Goal: Connect with others: Participate in discussion

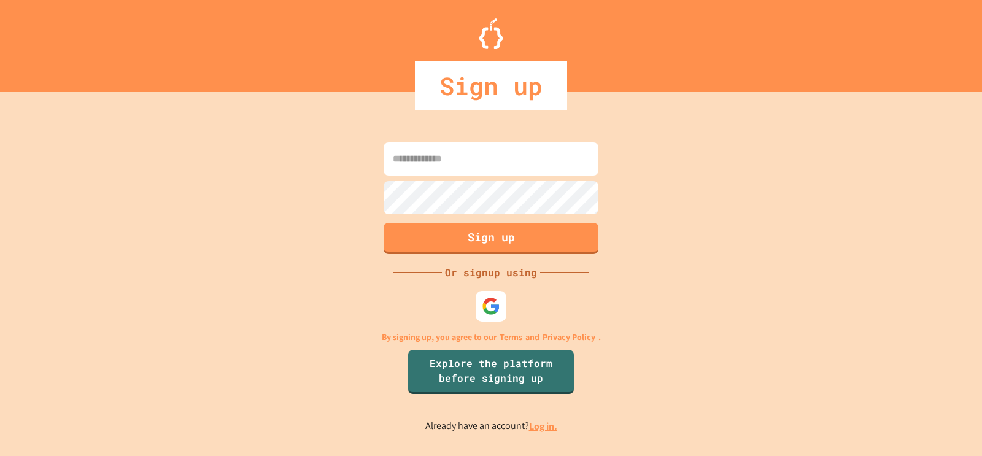
click at [482, 168] on input at bounding box center [491, 158] width 215 height 33
click at [487, 303] on img at bounding box center [491, 306] width 20 height 20
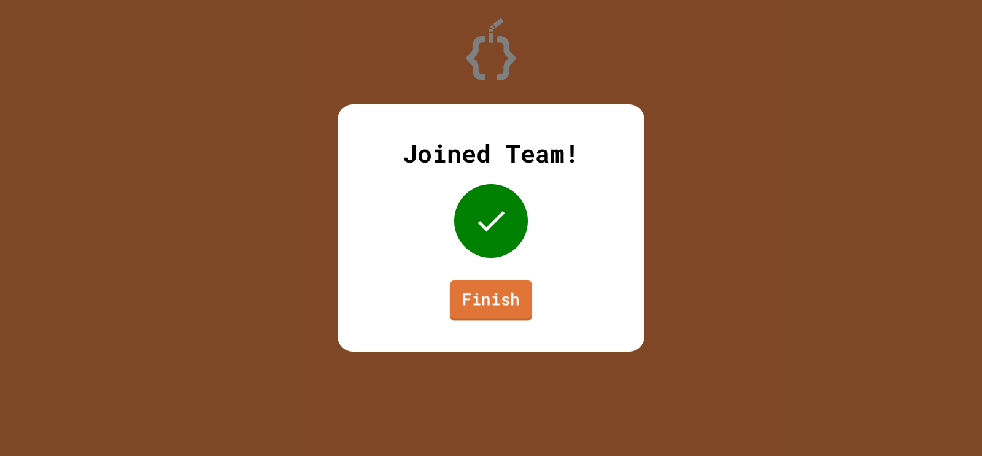
click at [508, 312] on link "Finish" at bounding box center [491, 300] width 82 height 41
